Goal: Task Accomplishment & Management: Manage account settings

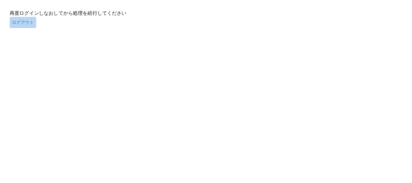
click at [13, 18] on button "ログアウト" at bounding box center [23, 22] width 27 height 11
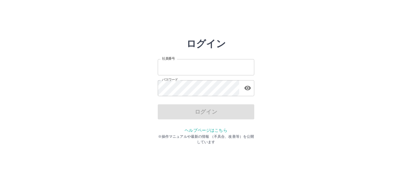
type input "*******"
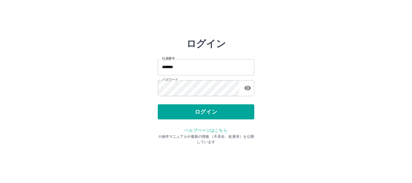
click at [205, 112] on div "ログイン" at bounding box center [206, 111] width 96 height 15
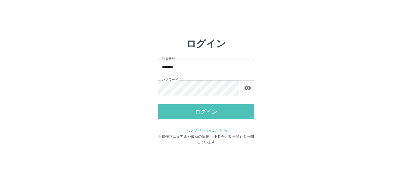
click at [205, 112] on button "ログイン" at bounding box center [206, 111] width 96 height 15
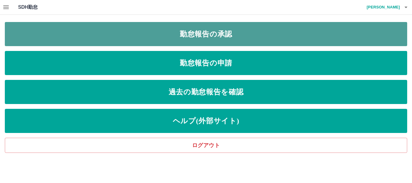
click at [219, 32] on link "勤怠報告の承認" at bounding box center [206, 34] width 402 height 24
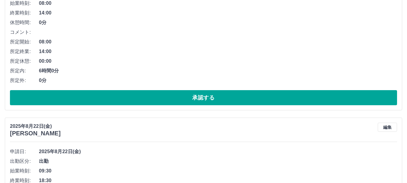
scroll to position [146, 0]
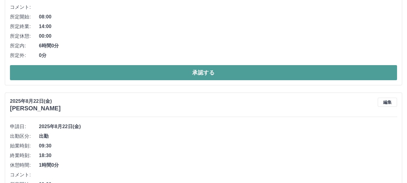
click at [237, 74] on button "承認する" at bounding box center [203, 72] width 387 height 15
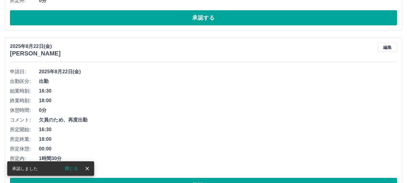
scroll to position [224, 0]
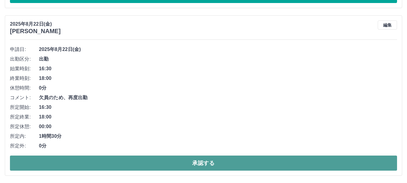
click at [222, 166] on button "承認する" at bounding box center [203, 163] width 387 height 15
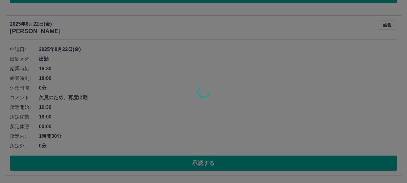
scroll to position [56, 0]
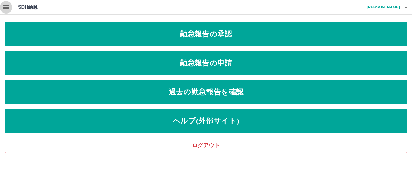
click at [3, 6] on icon "button" at bounding box center [5, 7] width 7 height 7
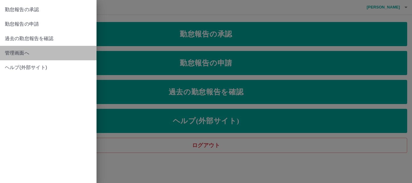
click at [23, 52] on span "管理画面へ" at bounding box center [48, 52] width 87 height 7
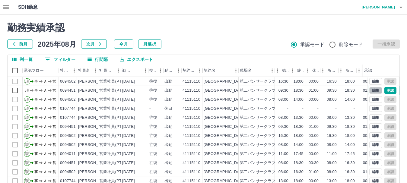
click at [369, 91] on button "編集" at bounding box center [375, 90] width 13 height 7
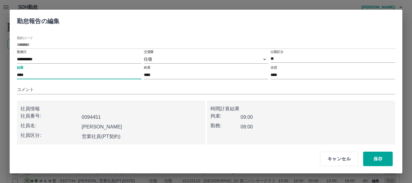
drag, startPoint x: 28, startPoint y: 76, endPoint x: 15, endPoint y: 76, distance: 12.4
click at [15, 76] on div "**********" at bounding box center [206, 87] width 393 height 114
type input "****"
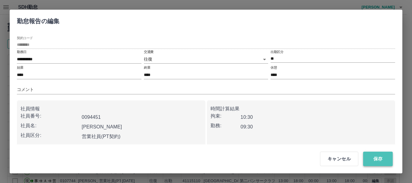
click at [374, 159] on button "保存" at bounding box center [378, 159] width 30 height 14
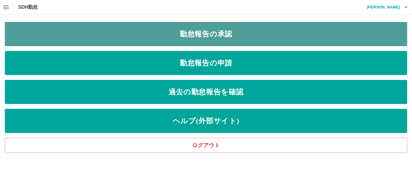
click at [232, 33] on link "勤怠報告の承認" at bounding box center [206, 34] width 402 height 24
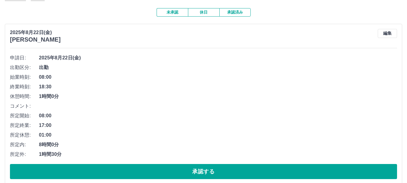
scroll to position [56, 0]
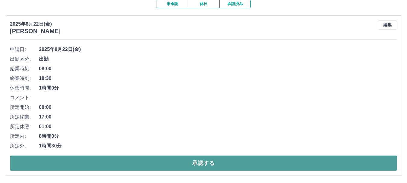
click at [209, 163] on button "承認する" at bounding box center [203, 163] width 387 height 15
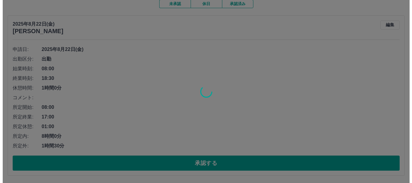
scroll to position [0, 0]
